Goal: Information Seeking & Learning: Learn about a topic

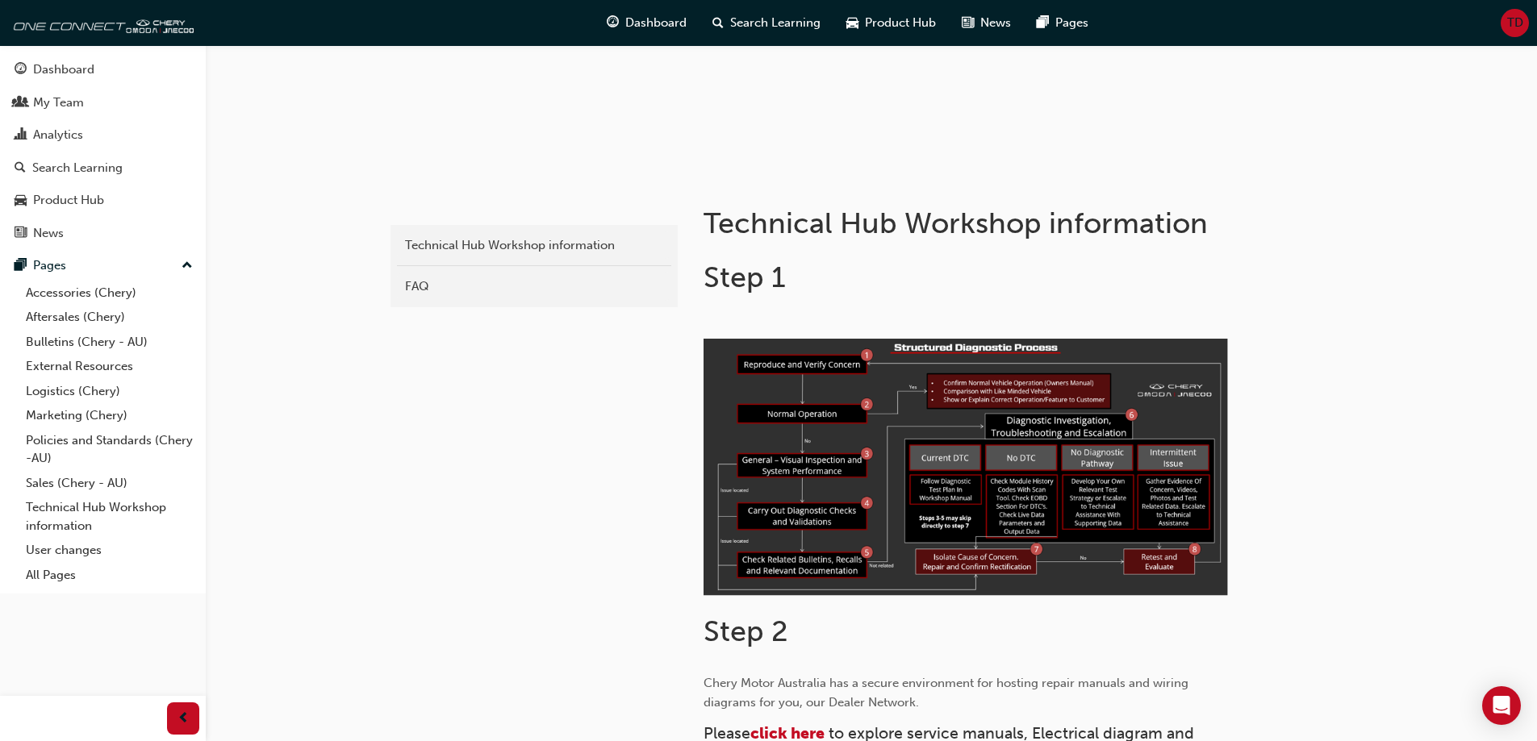
scroll to position [161, 0]
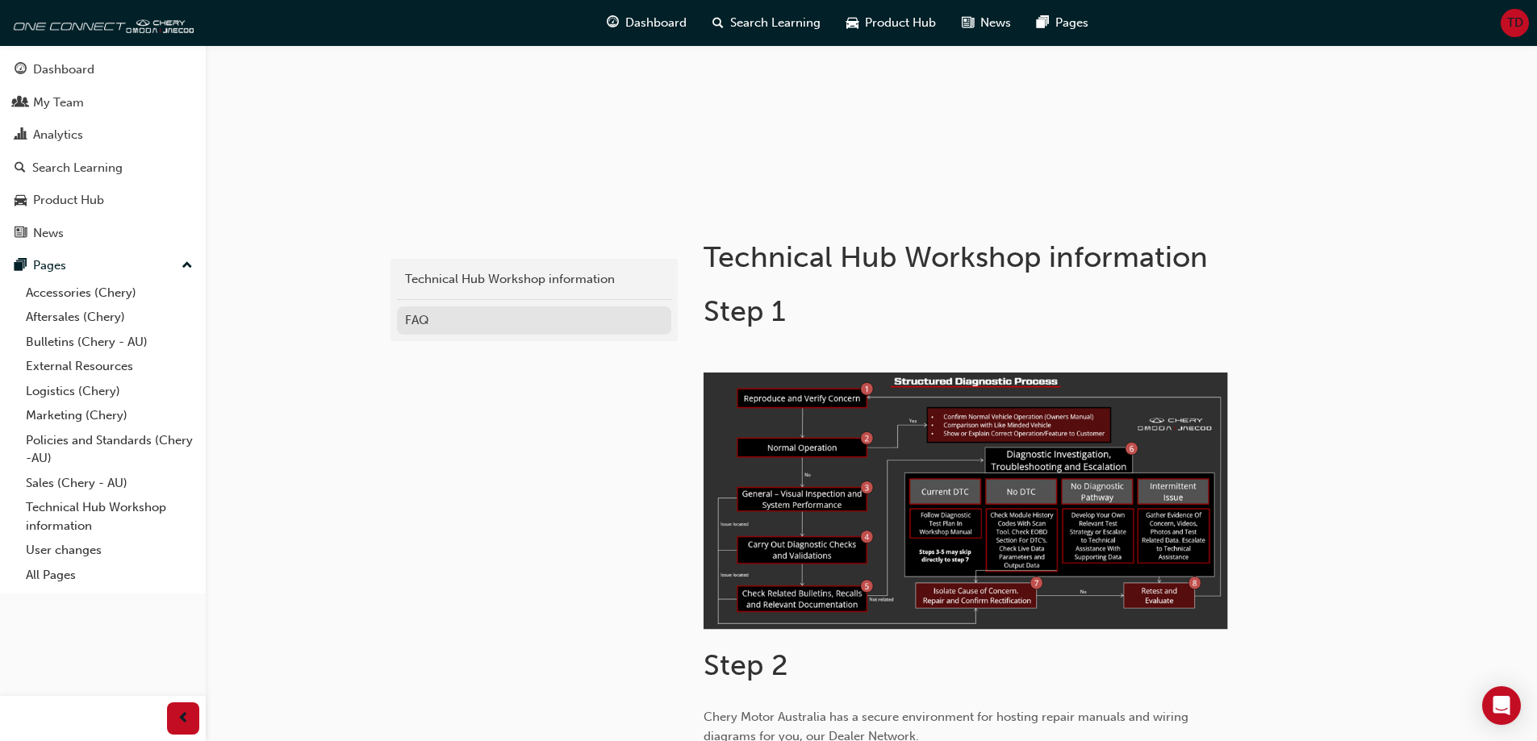
click at [408, 312] on div "FAQ" at bounding box center [534, 320] width 258 height 19
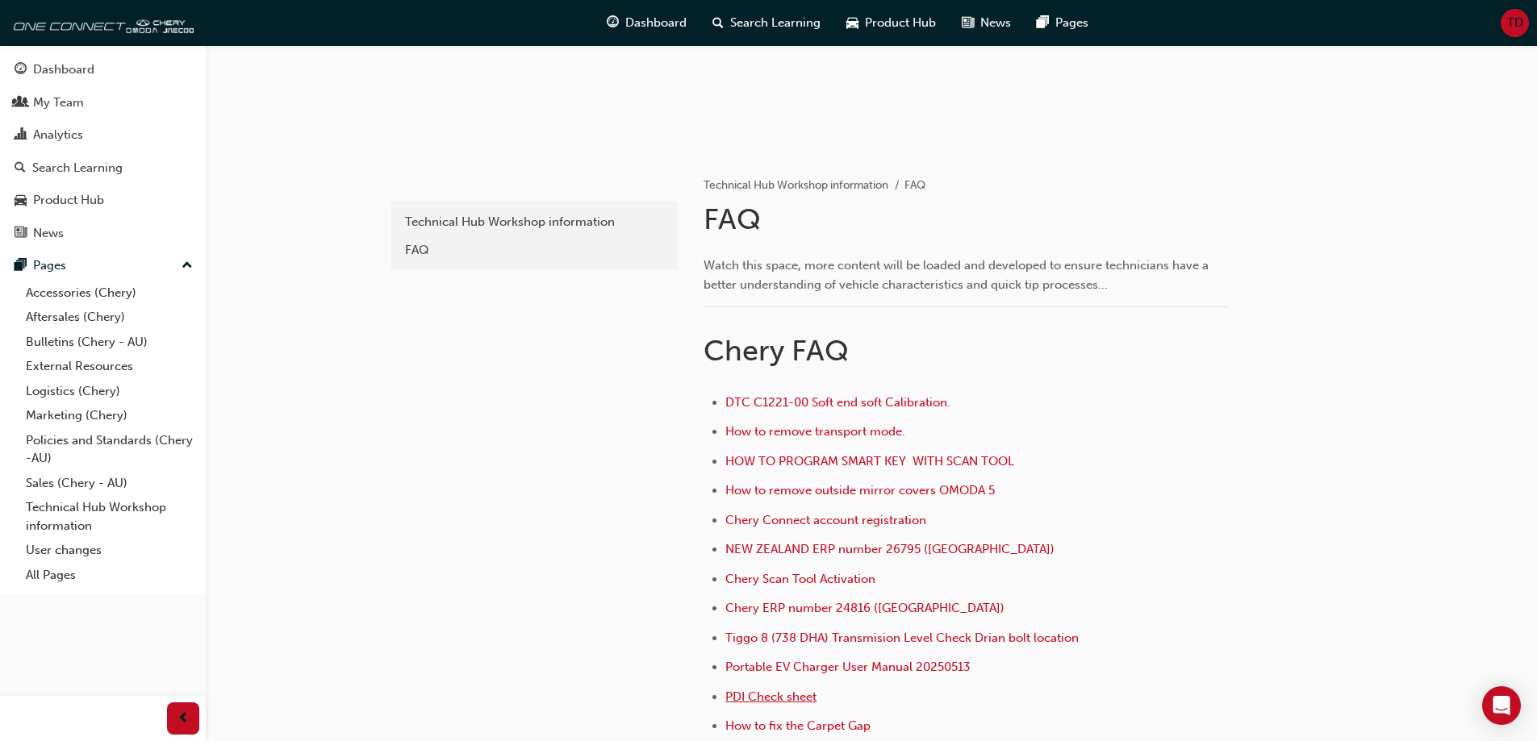
scroll to position [215, 0]
click at [81, 515] on link "Technical Hub Workshop information" at bounding box center [109, 516] width 180 height 43
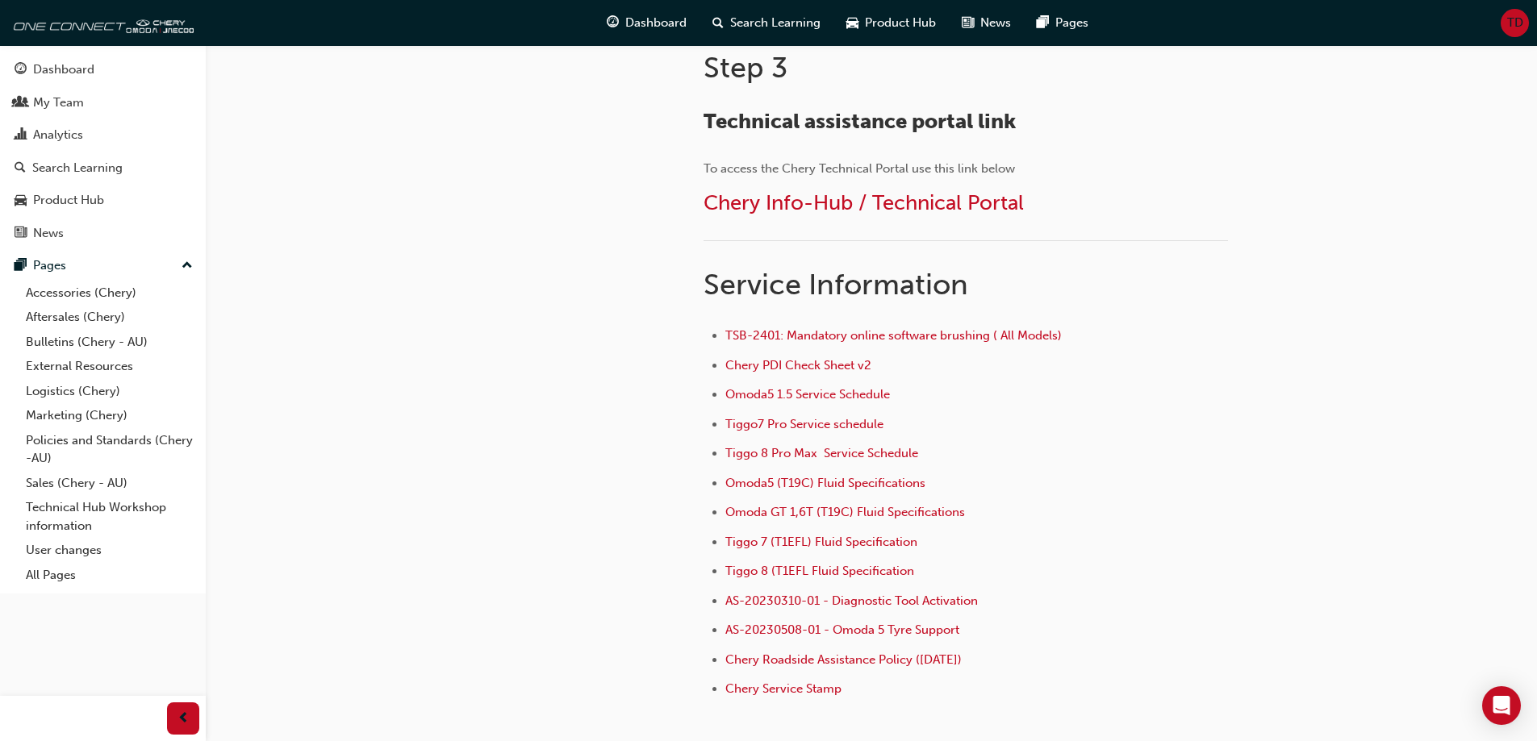
scroll to position [725, 0]
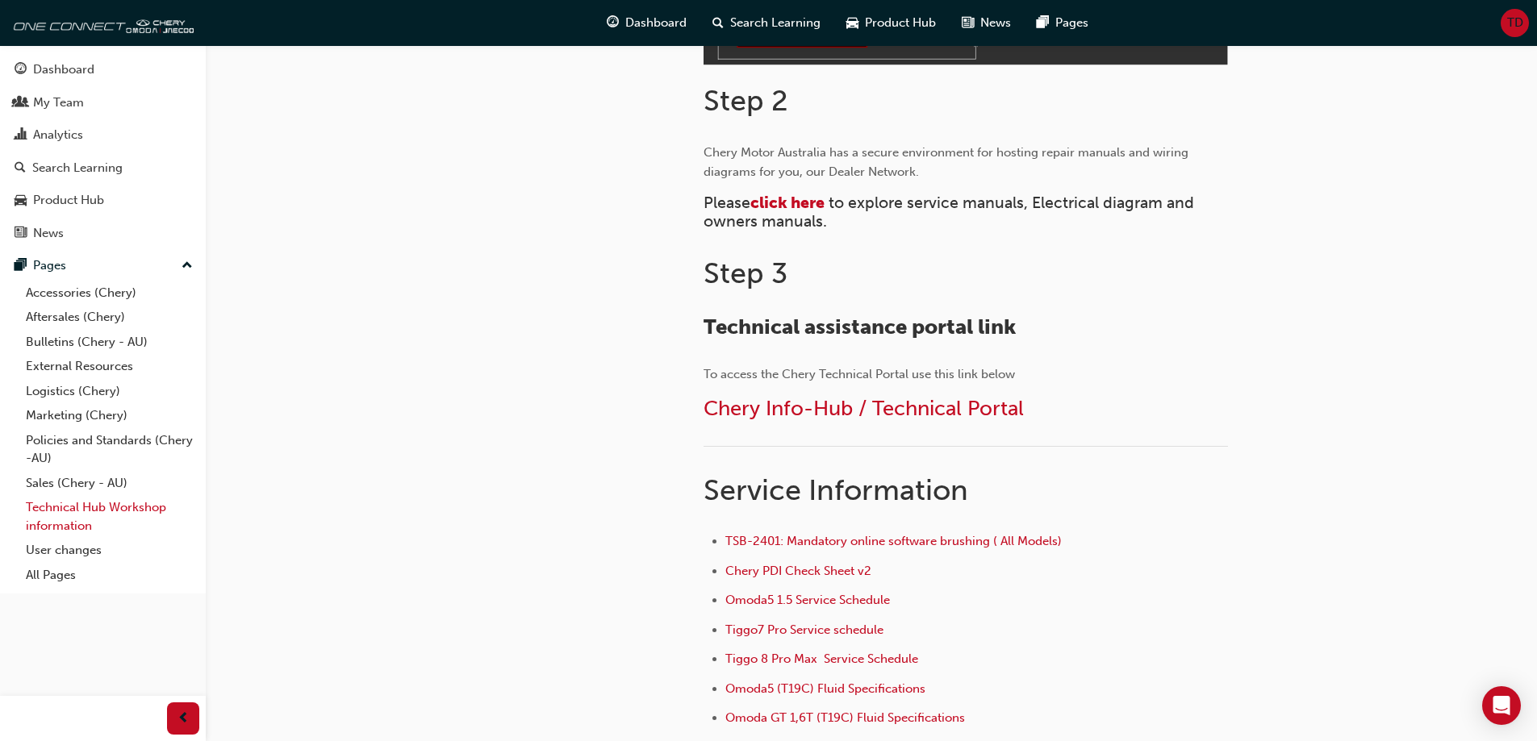
click at [79, 516] on link "Technical Hub Workshop information" at bounding box center [109, 516] width 180 height 43
click at [789, 201] on span "click here" at bounding box center [787, 203] width 74 height 19
